Goal: Task Accomplishment & Management: Use online tool/utility

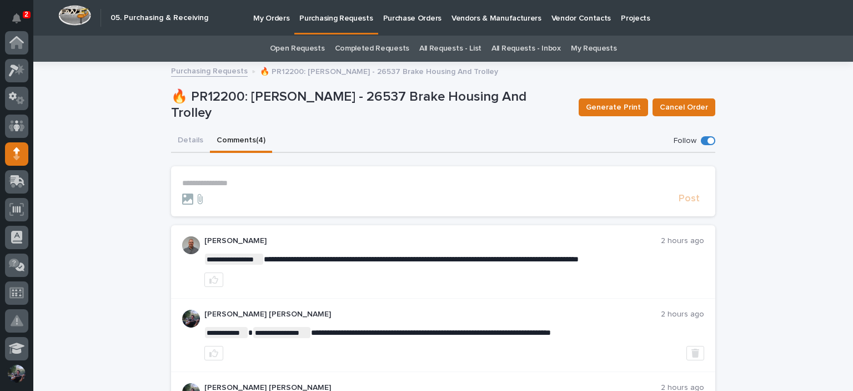
scroll to position [111, 0]
click at [439, 139] on div "Details Comments (4)" at bounding box center [443, 140] width 545 height 23
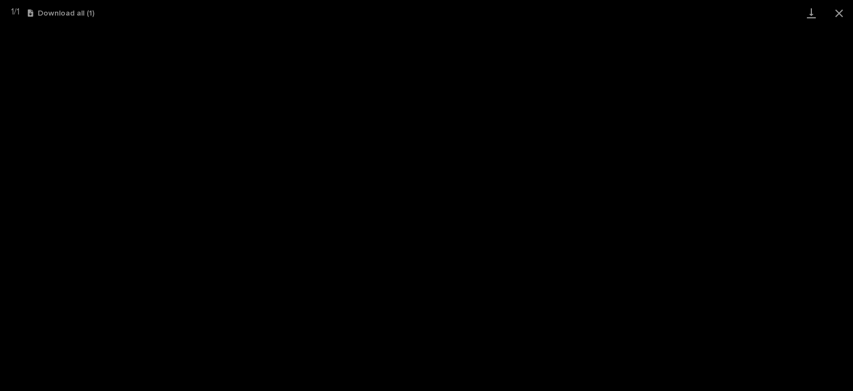
scroll to position [111, 0]
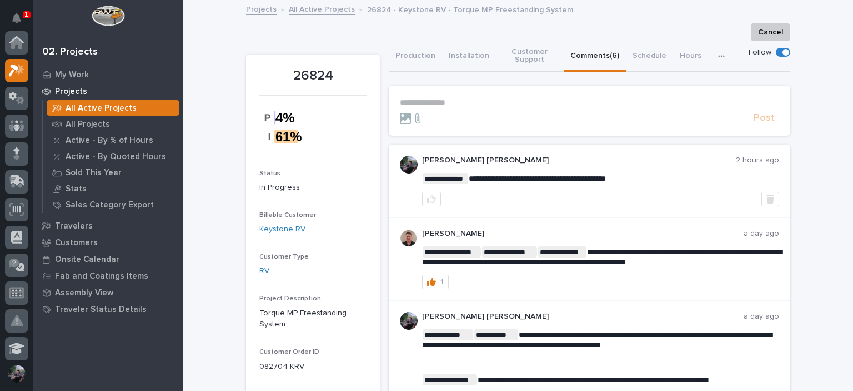
scroll to position [28, 0]
click at [14, 16] on icon "Notifications" at bounding box center [16, 18] width 9 height 10
click at [9, 18] on button "Notifications" at bounding box center [16, 18] width 23 height 23
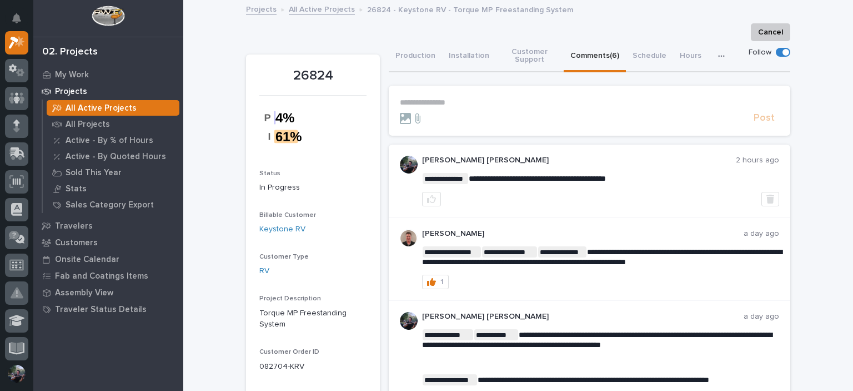
click at [58, 82] on link "My Work" at bounding box center [108, 74] width 150 height 17
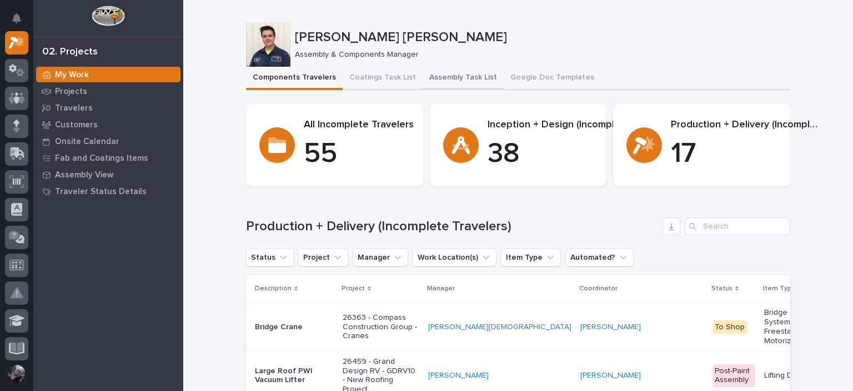
click at [439, 77] on button "Assembly Task List" at bounding box center [463, 78] width 81 height 23
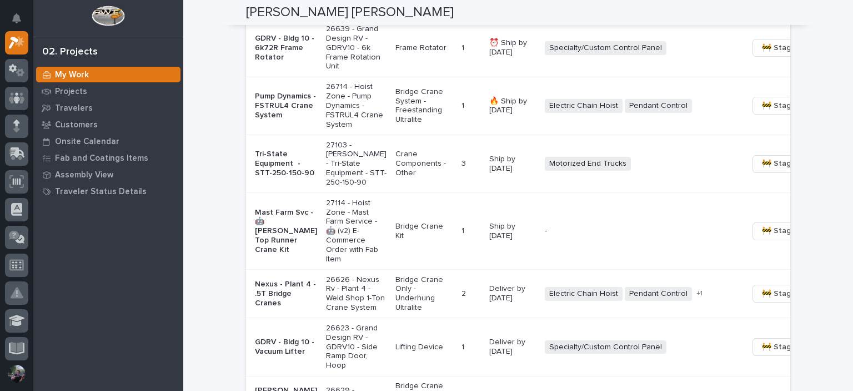
scroll to position [963, 0]
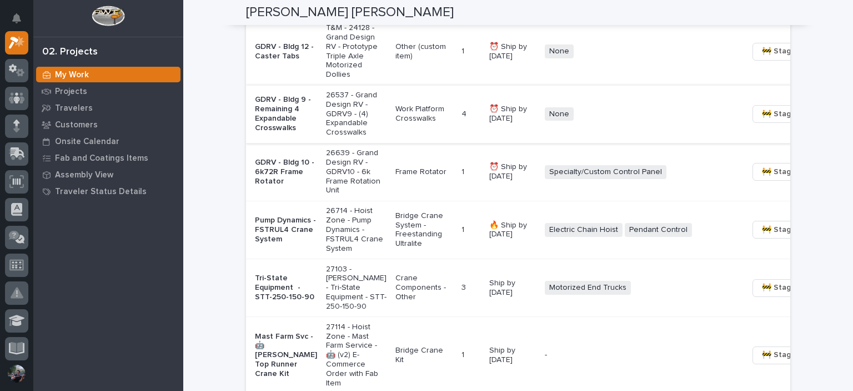
click at [762, 121] on span "🚧 Staging →" at bounding box center [785, 113] width 46 height 13
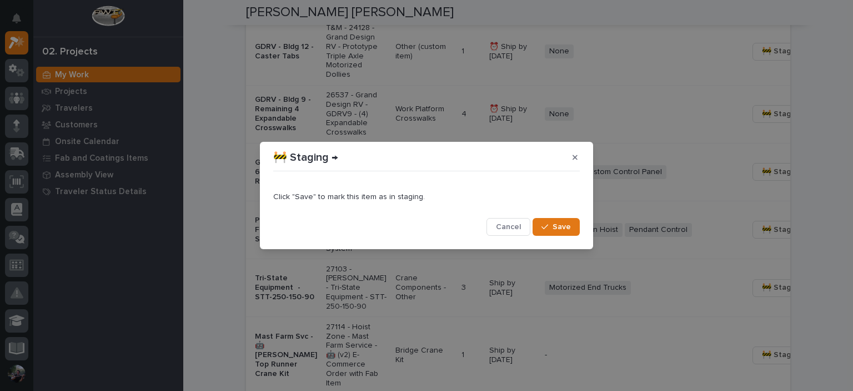
click at [550, 227] on div "button" at bounding box center [547, 227] width 11 height 8
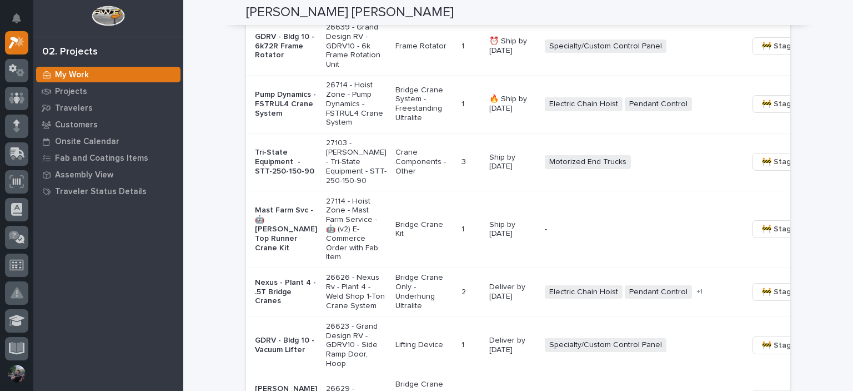
scroll to position [1037, 0]
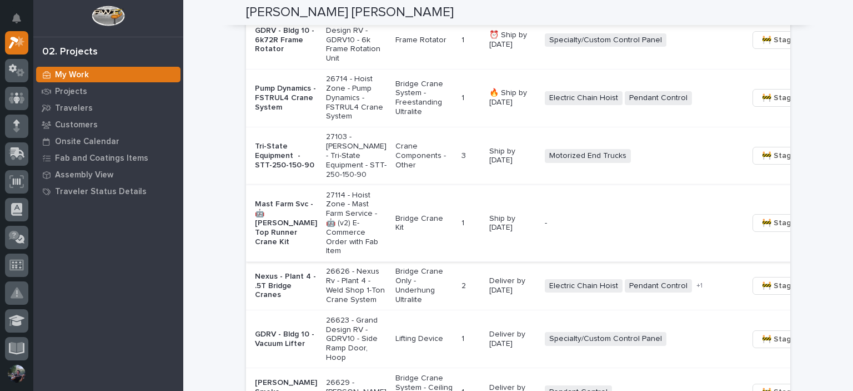
click at [762, 229] on span "🚧 Staging →" at bounding box center [785, 222] width 46 height 13
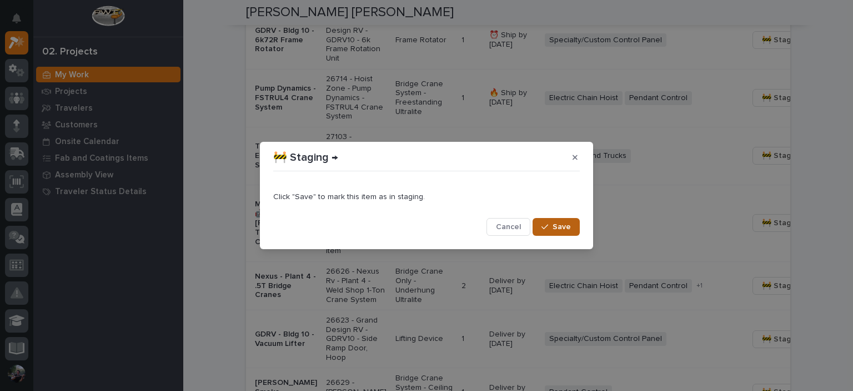
click at [575, 226] on button "Save" at bounding box center [556, 227] width 47 height 18
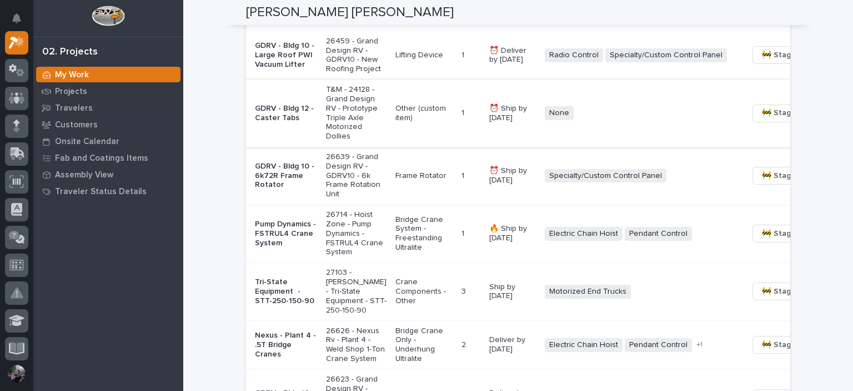
scroll to position [852, 0]
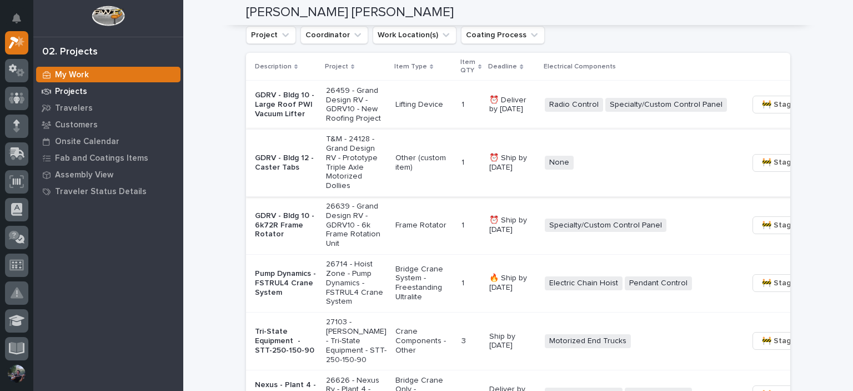
click at [67, 86] on div "Projects" at bounding box center [108, 91] width 144 height 16
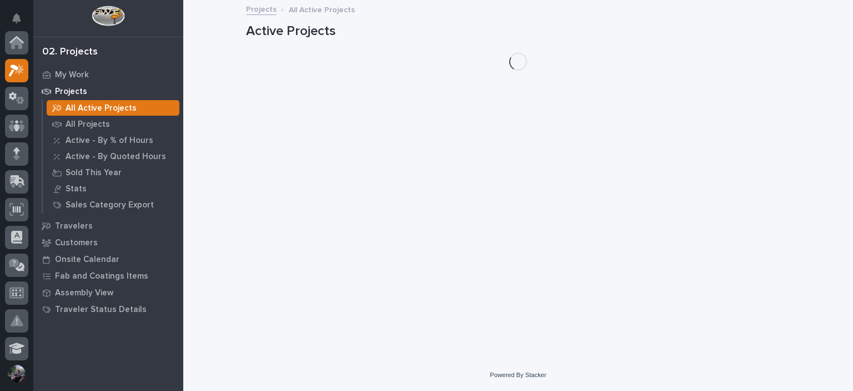
scroll to position [28, 0]
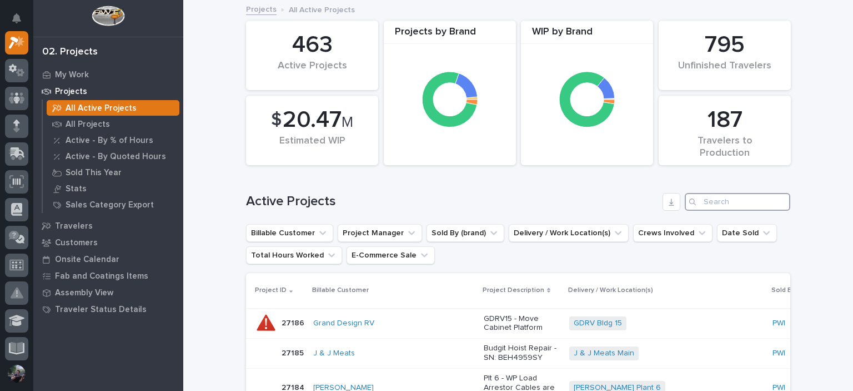
click at [710, 196] on input "Search" at bounding box center [738, 202] width 106 height 18
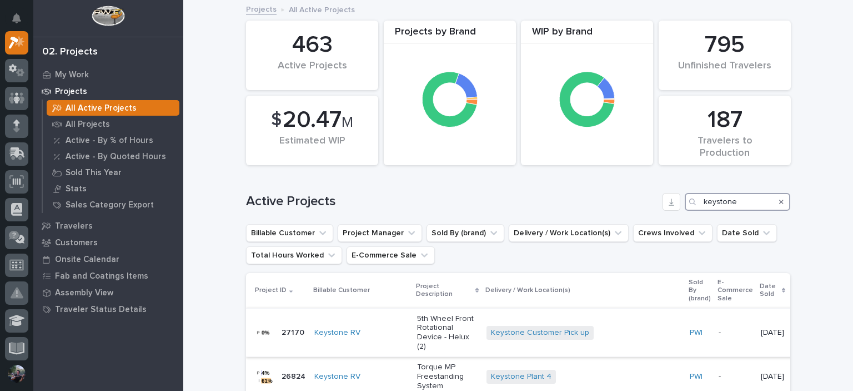
scroll to position [148, 0]
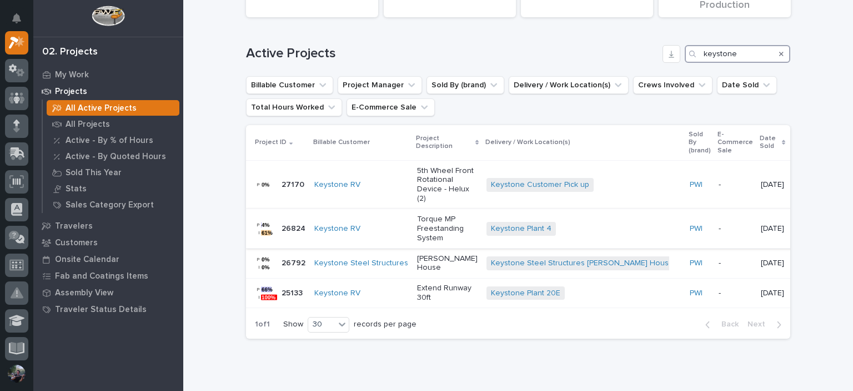
type input "keystone"
click at [378, 226] on td "Keystone RV" at bounding box center [361, 228] width 103 height 39
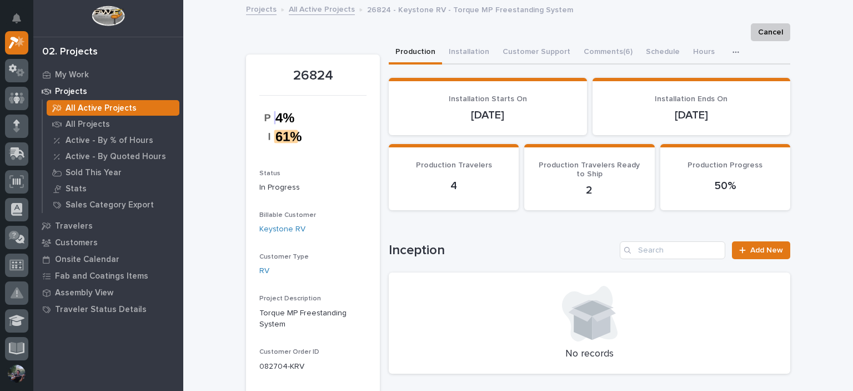
click at [9, 46] on icon at bounding box center [16, 42] width 14 height 13
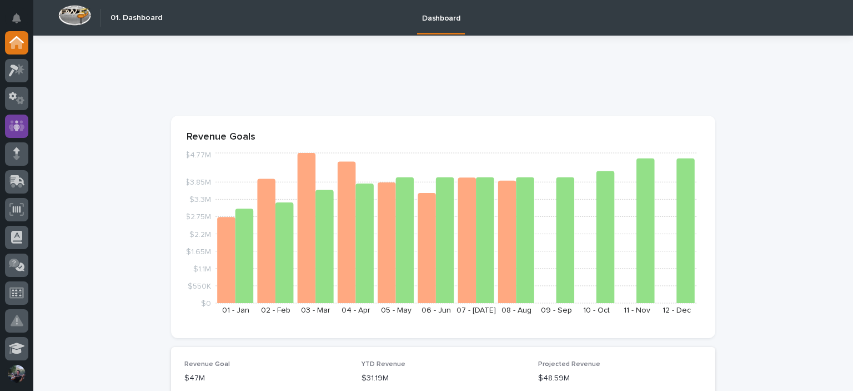
click at [11, 129] on icon at bounding box center [17, 125] width 16 height 11
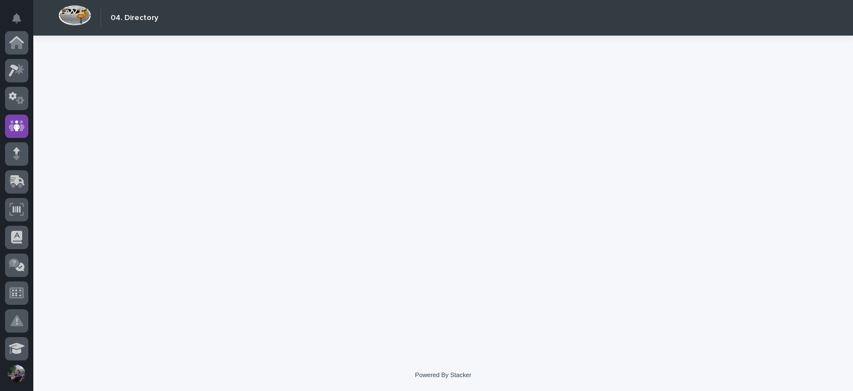
scroll to position [83, 0]
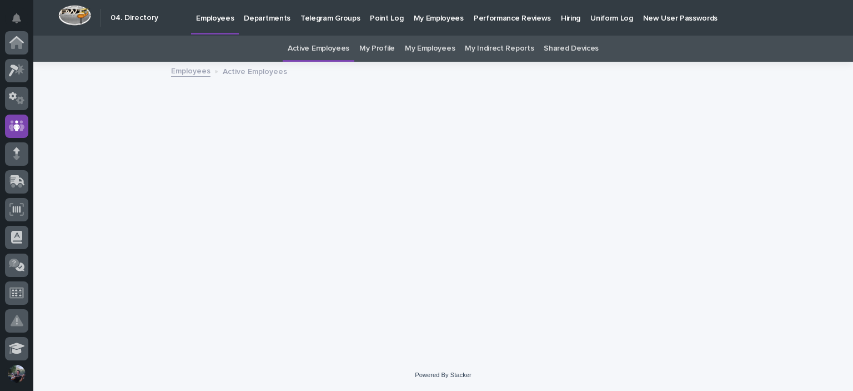
scroll to position [83, 0]
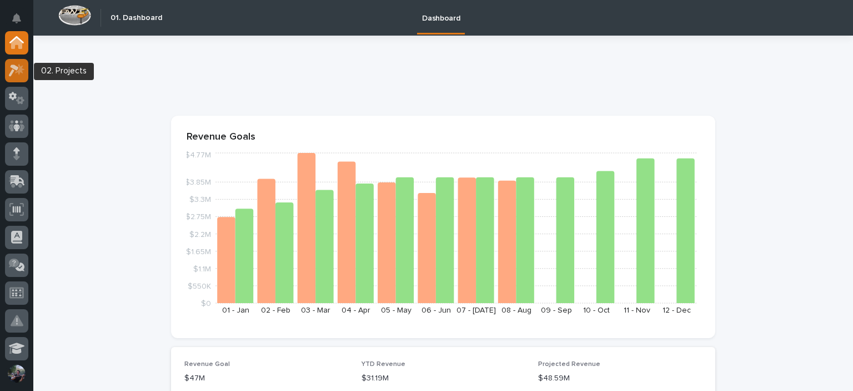
click at [11, 64] on icon at bounding box center [17, 70] width 16 height 13
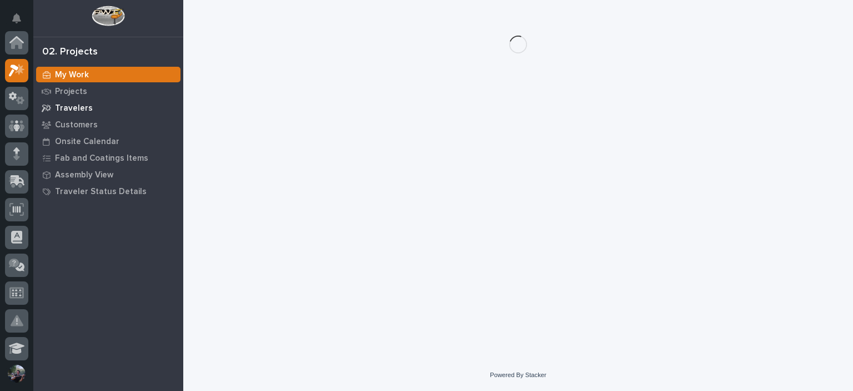
scroll to position [28, 0]
click at [78, 87] on p "Projects" at bounding box center [71, 92] width 32 height 10
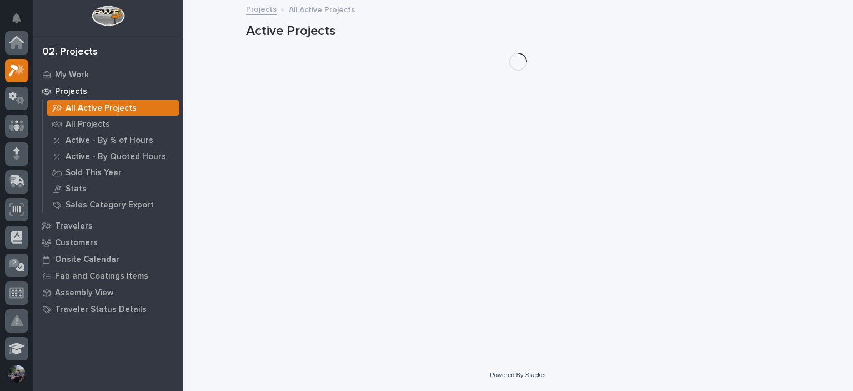
scroll to position [28, 0]
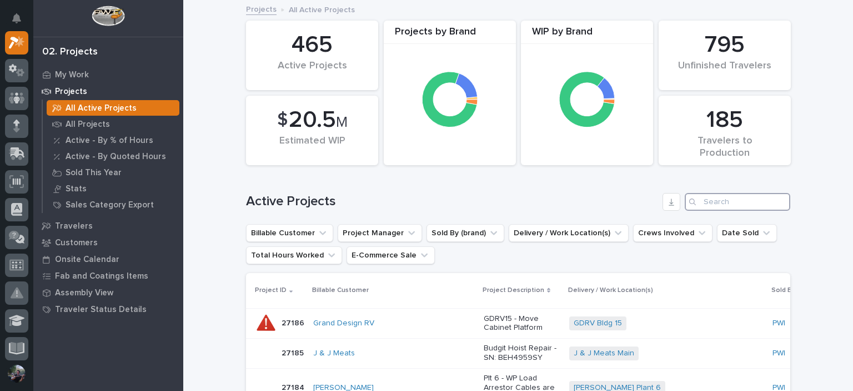
click at [741, 194] on input "Search" at bounding box center [738, 202] width 106 height 18
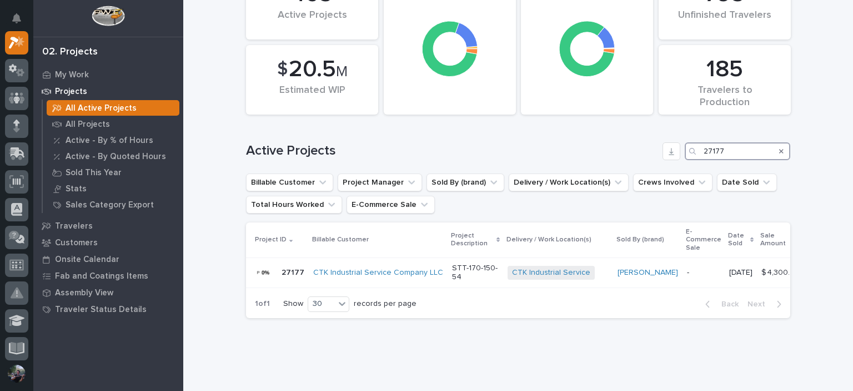
scroll to position [74, 0]
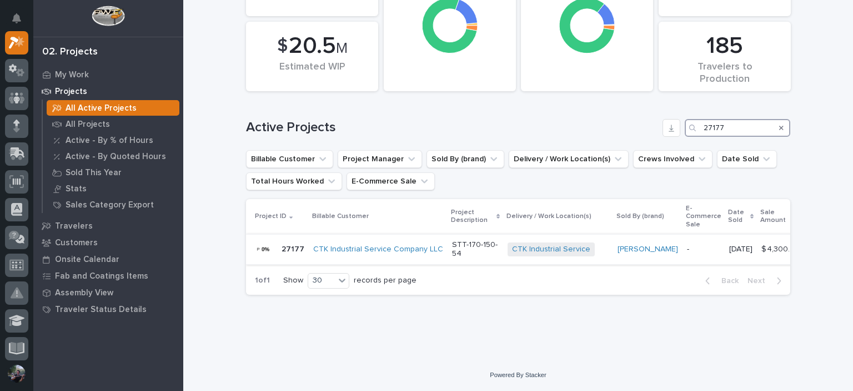
type input "27177"
click at [475, 244] on p "STT-170-150-54" at bounding box center [475, 249] width 47 height 19
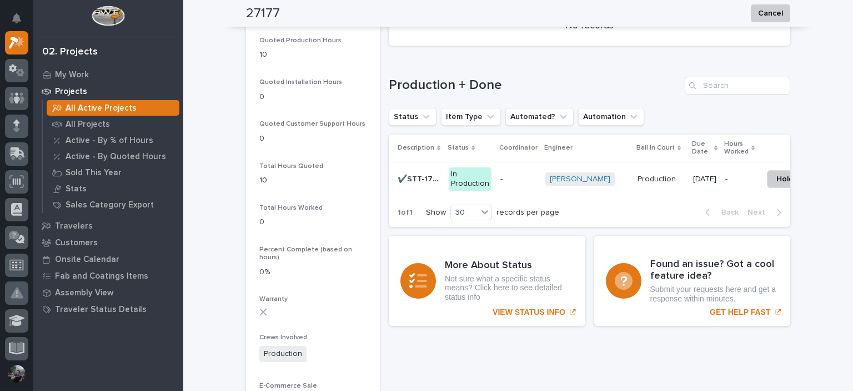
scroll to position [741, 0]
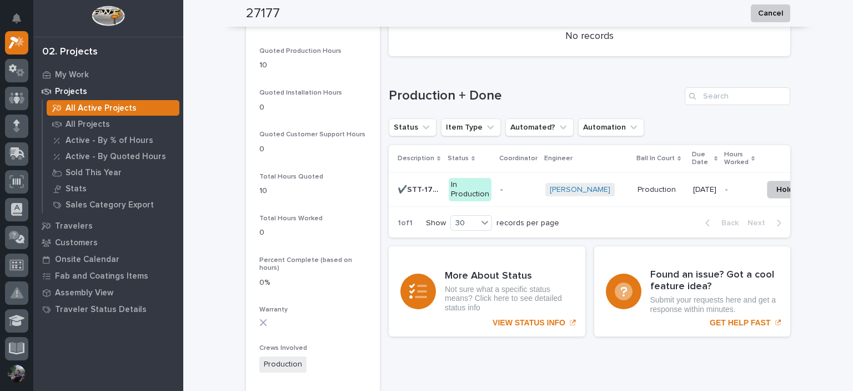
click at [628, 97] on h1 "Production + Done" at bounding box center [535, 96] width 292 height 16
click at [504, 190] on p "-" at bounding box center [519, 189] width 36 height 9
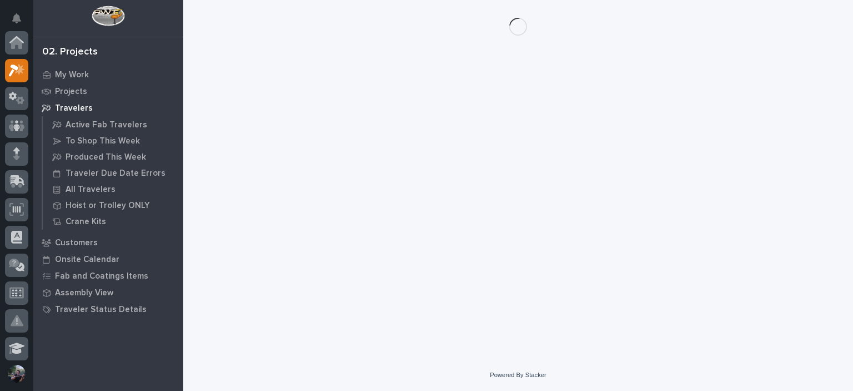
scroll to position [28, 0]
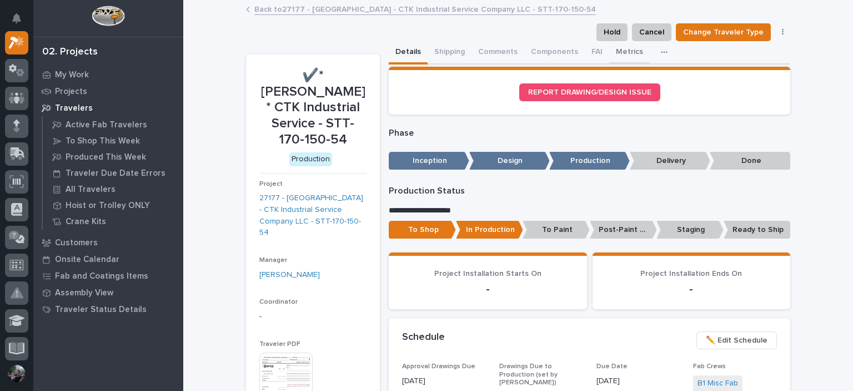
click at [620, 50] on button "Metrics" at bounding box center [630, 52] width 41 height 23
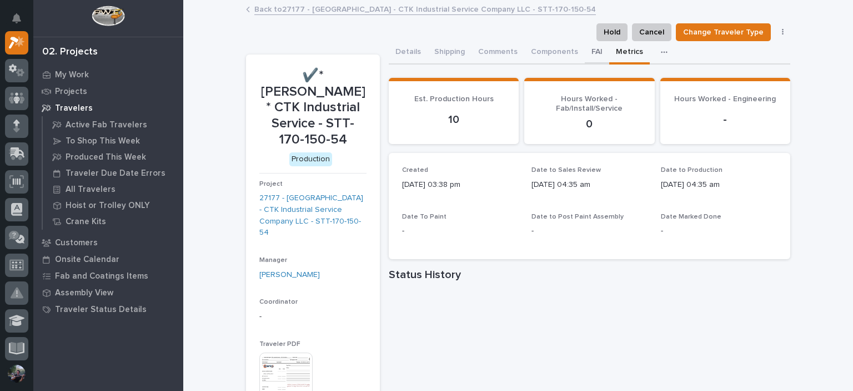
click at [585, 46] on button "FAI" at bounding box center [597, 52] width 24 height 23
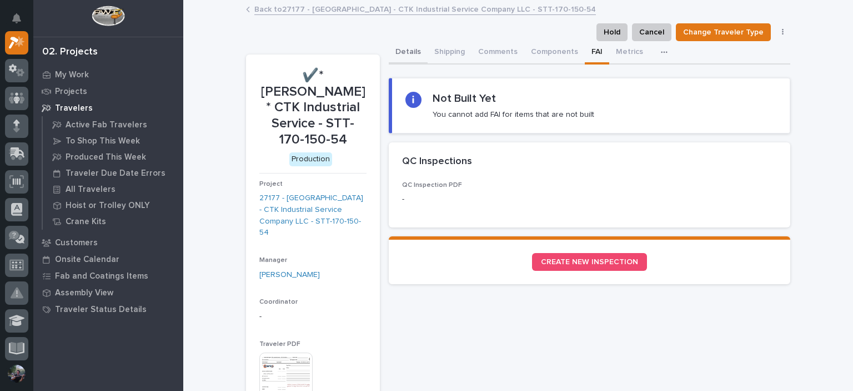
click at [405, 60] on button "Details" at bounding box center [408, 52] width 39 height 23
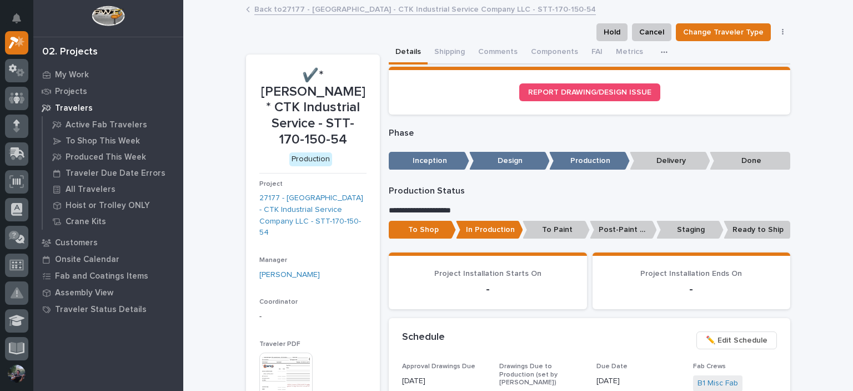
click at [442, 124] on div "Loading... Saving… Phase ••• Inception Design Production Delivery Done" at bounding box center [590, 148] width 402 height 51
